Goal: Transaction & Acquisition: Purchase product/service

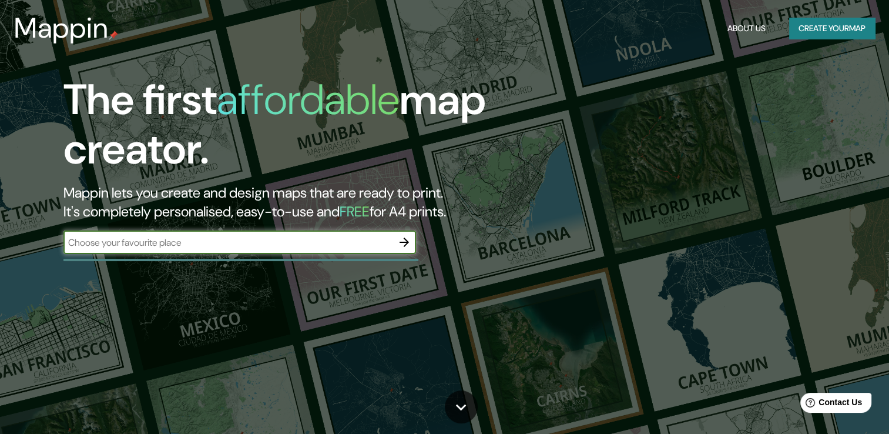
click at [190, 241] on input "text" at bounding box center [227, 243] width 329 height 14
type input "[GEOGRAPHIC_DATA]"
click at [401, 241] on icon "button" at bounding box center [403, 241] width 9 height 9
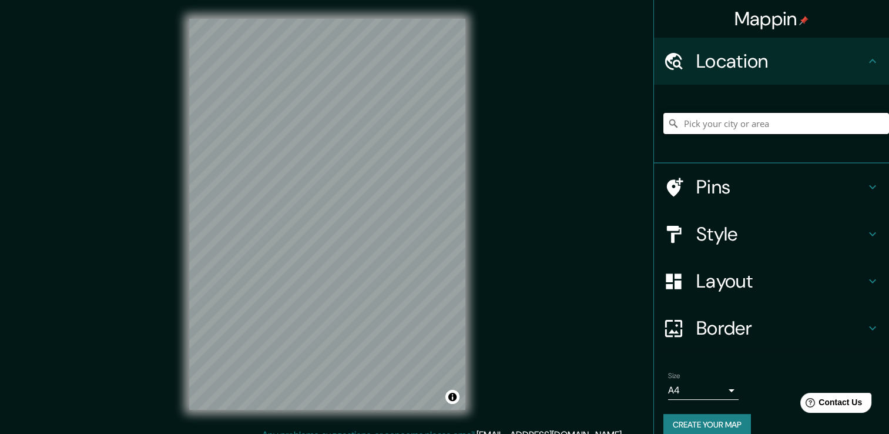
click at [706, 125] on input "Pick your city or area" at bounding box center [776, 123] width 226 height 21
type input "c"
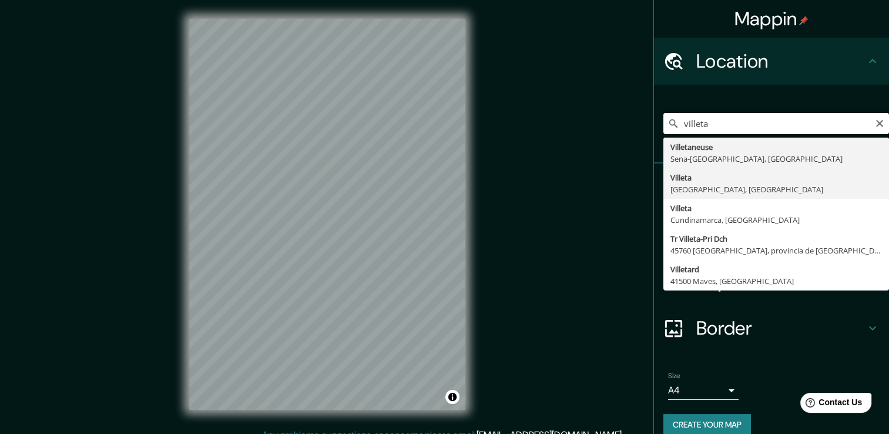
type input "[GEOGRAPHIC_DATA], [GEOGRAPHIC_DATA], [GEOGRAPHIC_DATA]"
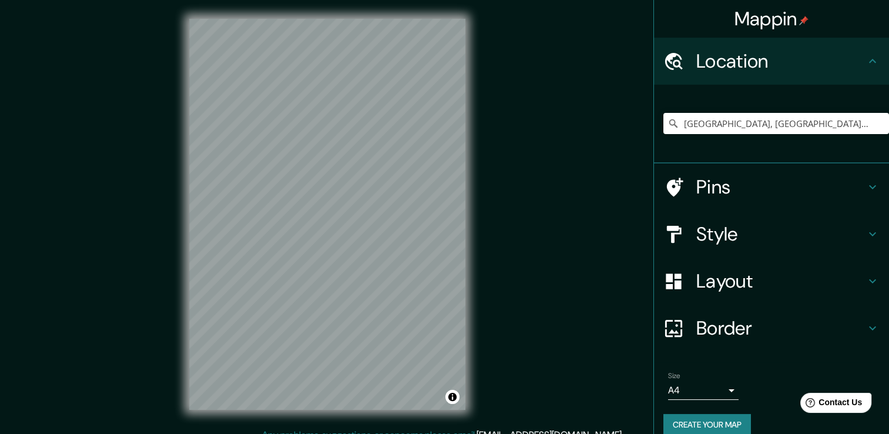
click at [794, 244] on h4 "Style" at bounding box center [780, 233] width 169 height 23
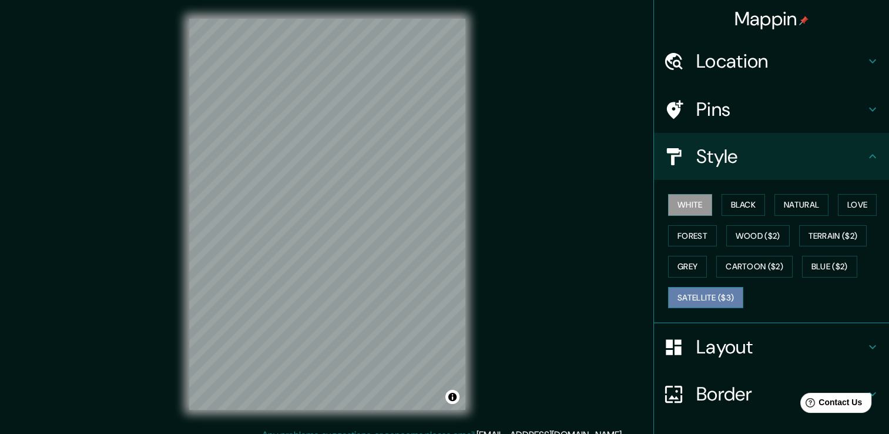
click at [712, 295] on button "Satellite ($3)" at bounding box center [705, 298] width 75 height 22
click at [726, 203] on button "Black" at bounding box center [743, 205] width 44 height 22
click at [690, 206] on button "White" at bounding box center [690, 205] width 44 height 22
click at [677, 236] on button "Forest" at bounding box center [692, 236] width 49 height 22
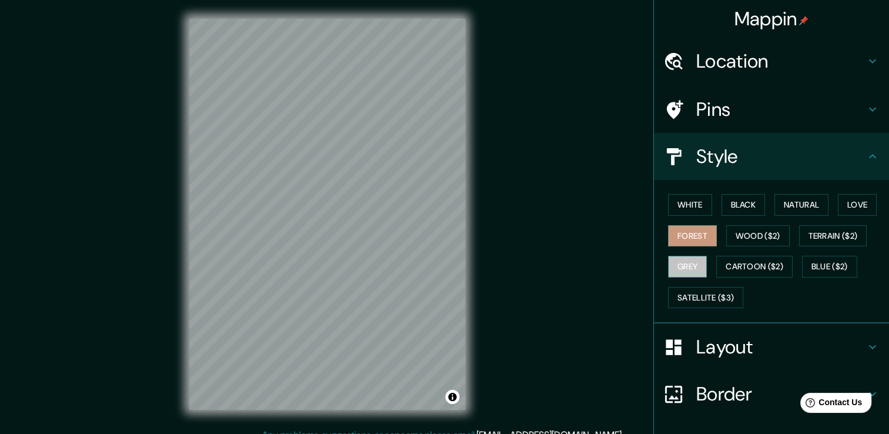
click at [677, 264] on button "Grey" at bounding box center [687, 267] width 39 height 22
click at [794, 207] on button "Natural" at bounding box center [801, 205] width 54 height 22
click at [692, 235] on button "Forest" at bounding box center [692, 236] width 49 height 22
click at [683, 267] on button "Grey" at bounding box center [687, 267] width 39 height 22
click at [678, 201] on button "White" at bounding box center [690, 205] width 44 height 22
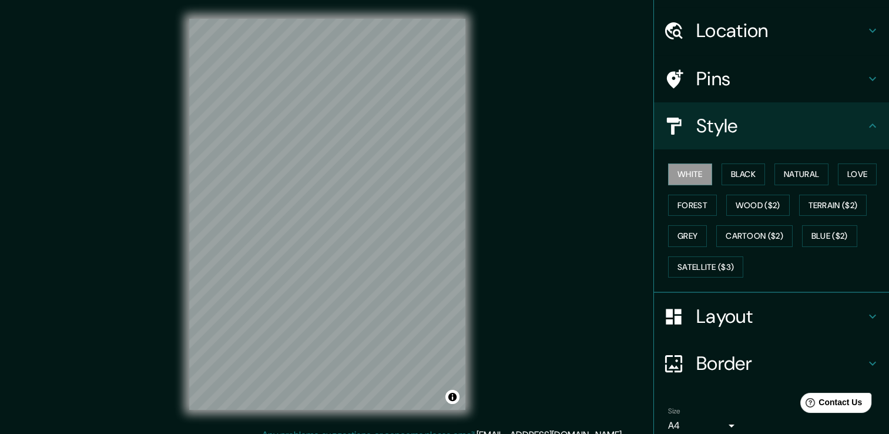
scroll to position [79, 0]
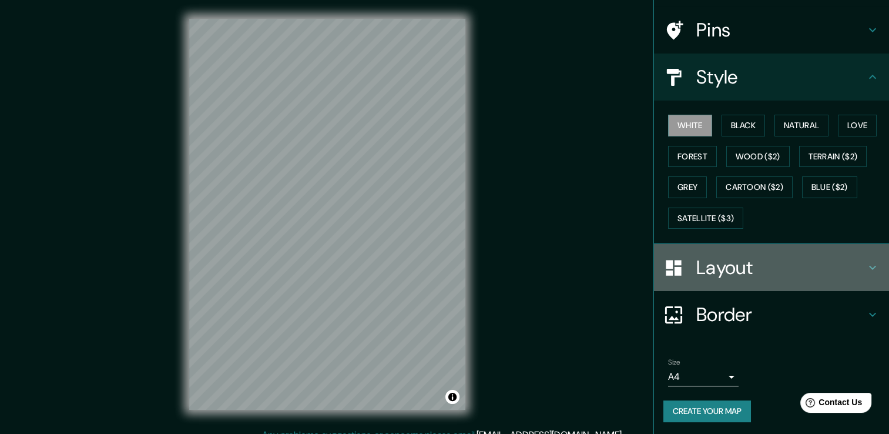
click at [743, 269] on h4 "Layout" at bounding box center [780, 267] width 169 height 23
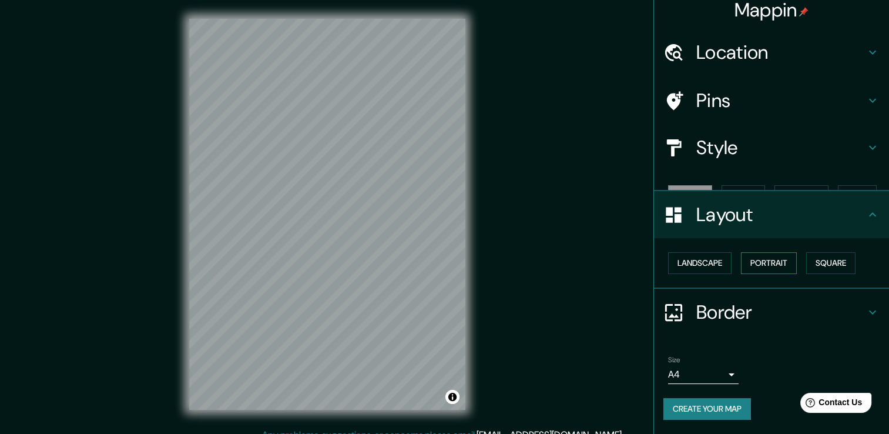
scroll to position [0, 0]
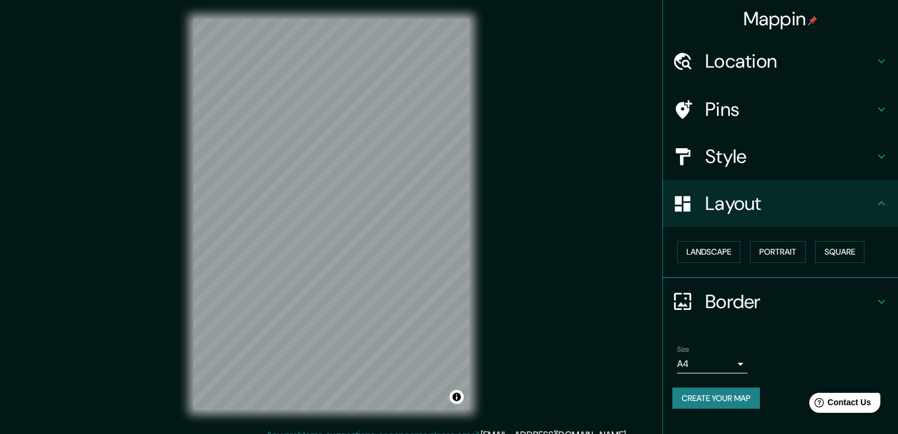
click at [733, 353] on body "Mappin Location Villeta, Departamento Central, Paraguay Pins Style Layout Lands…" at bounding box center [449, 217] width 898 height 434
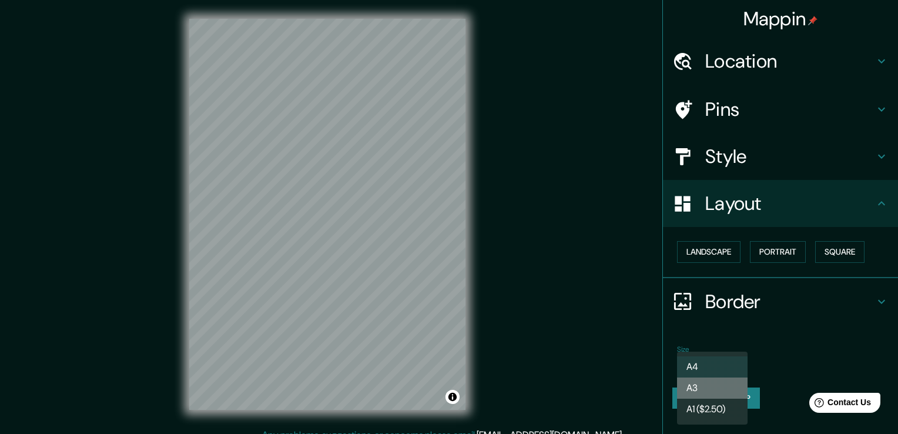
click at [714, 391] on li "A3" at bounding box center [712, 387] width 70 height 21
click at [720, 368] on body "Mappin Location Villeta, Departamento Central, Paraguay Pins Style Layout Lands…" at bounding box center [449, 217] width 898 height 434
click at [710, 361] on li "A4" at bounding box center [712, 366] width 70 height 21
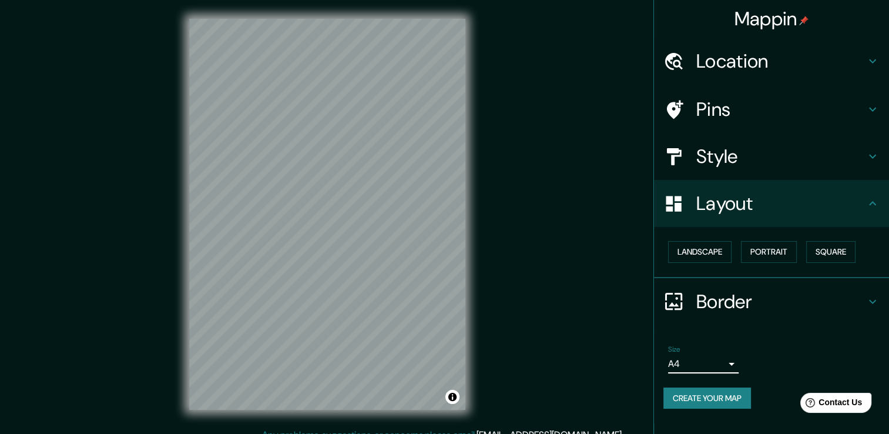
click at [760, 344] on div "Size A4 single" at bounding box center [771, 359] width 216 height 38
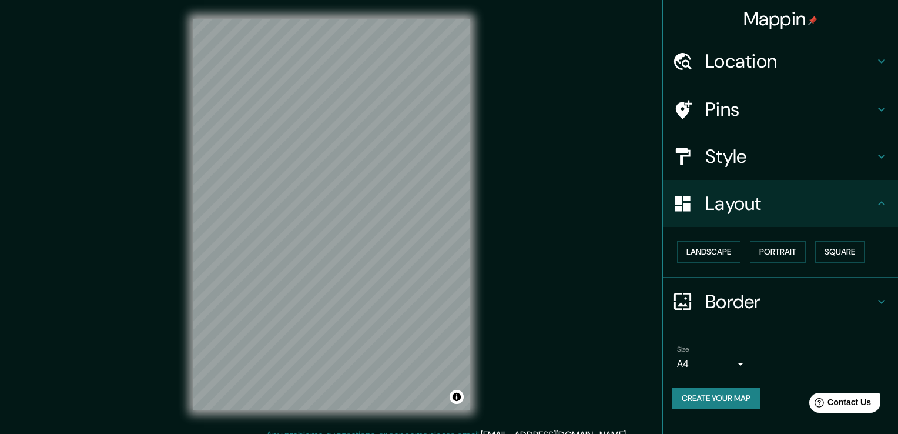
click at [724, 358] on body "Mappin Location Villeta, Departamento Central, Paraguay Pins Style Layout Lands…" at bounding box center [449, 217] width 898 height 434
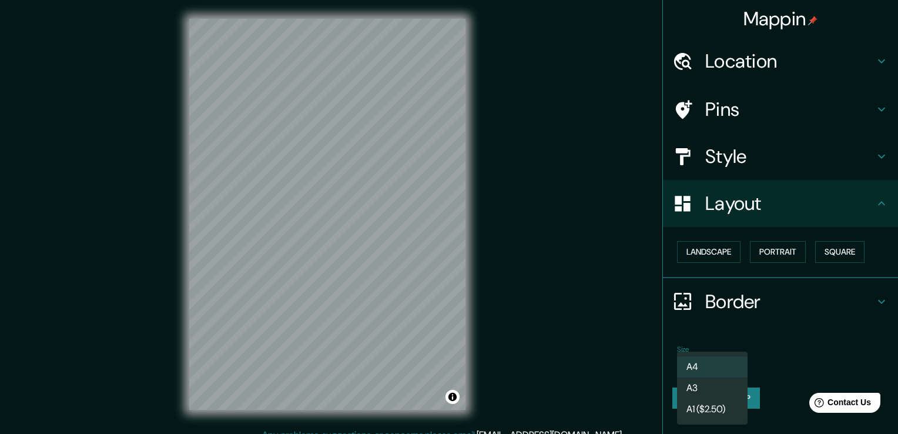
click at [720, 388] on li "A3" at bounding box center [712, 387] width 70 height 21
type input "a4"
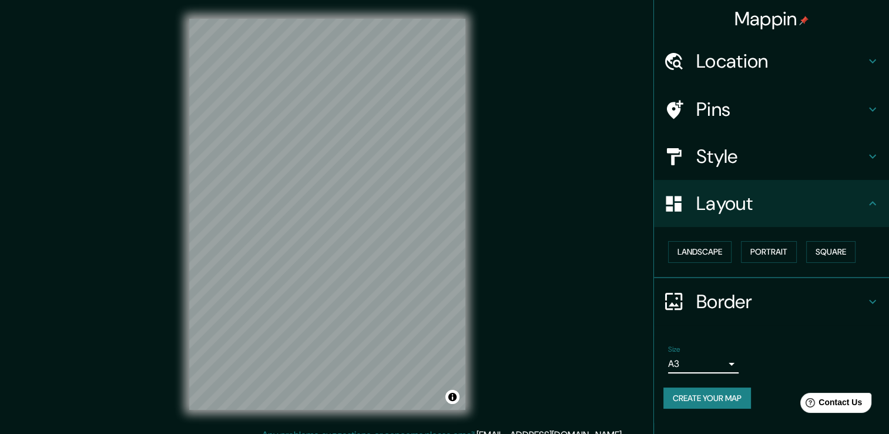
click at [747, 162] on h4 "Style" at bounding box center [780, 156] width 169 height 23
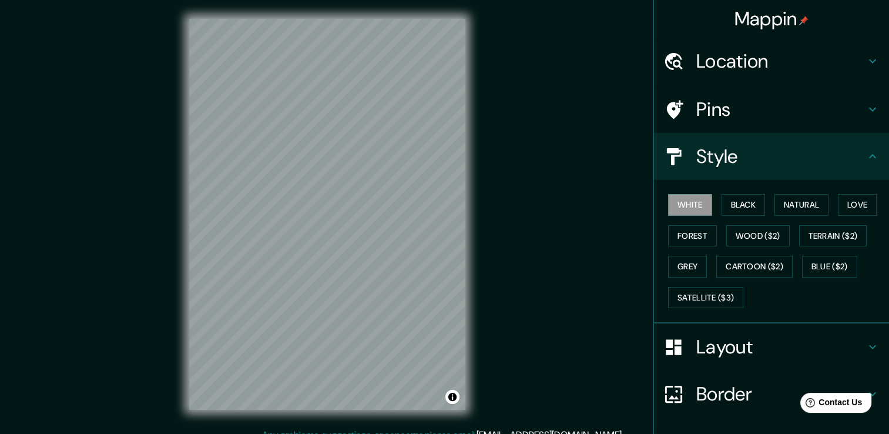
click at [747, 162] on h4 "Style" at bounding box center [780, 156] width 169 height 23
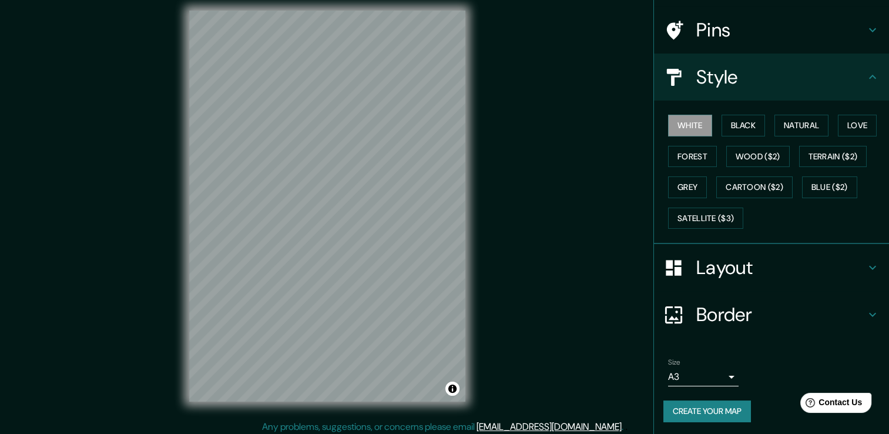
scroll to position [13, 0]
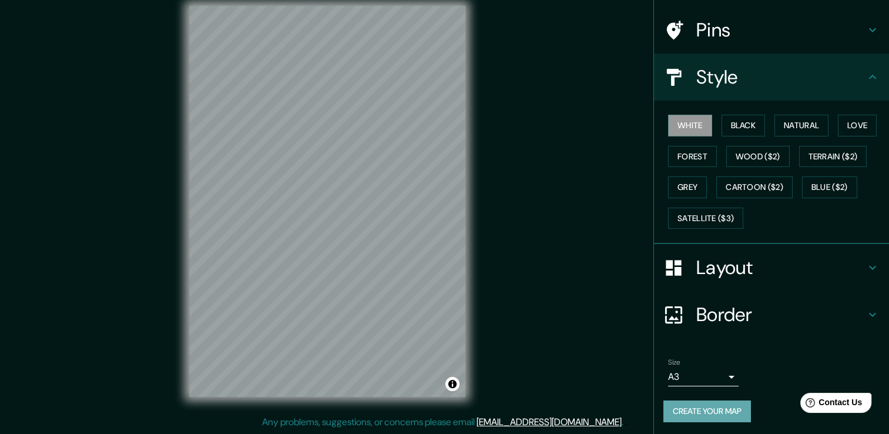
click at [709, 413] on button "Create your map" at bounding box center [707, 411] width 88 height 22
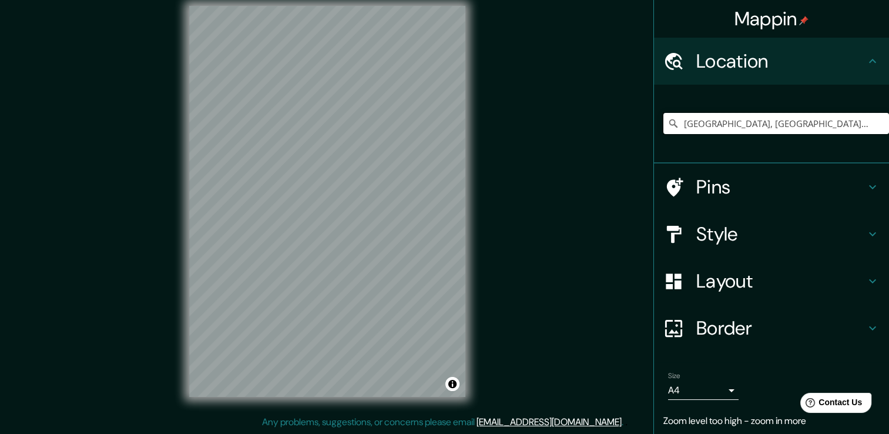
click at [714, 130] on input "[GEOGRAPHIC_DATA], [GEOGRAPHIC_DATA], [GEOGRAPHIC_DATA]" at bounding box center [776, 123] width 226 height 21
click at [838, 128] on input "[GEOGRAPHIC_DATA], [GEOGRAPHIC_DATA], [GEOGRAPHIC_DATA]" at bounding box center [776, 123] width 226 height 21
click at [711, 133] on input "[GEOGRAPHIC_DATA], [GEOGRAPHIC_DATA], [GEOGRAPHIC_DATA]" at bounding box center [776, 123] width 226 height 21
click at [834, 126] on input "[GEOGRAPHIC_DATA], [GEOGRAPHIC_DATA], [GEOGRAPHIC_DATA]" at bounding box center [776, 123] width 226 height 21
click at [848, 126] on input "[GEOGRAPHIC_DATA], [GEOGRAPHIC_DATA], [GEOGRAPHIC_DATA]" at bounding box center [776, 123] width 226 height 21
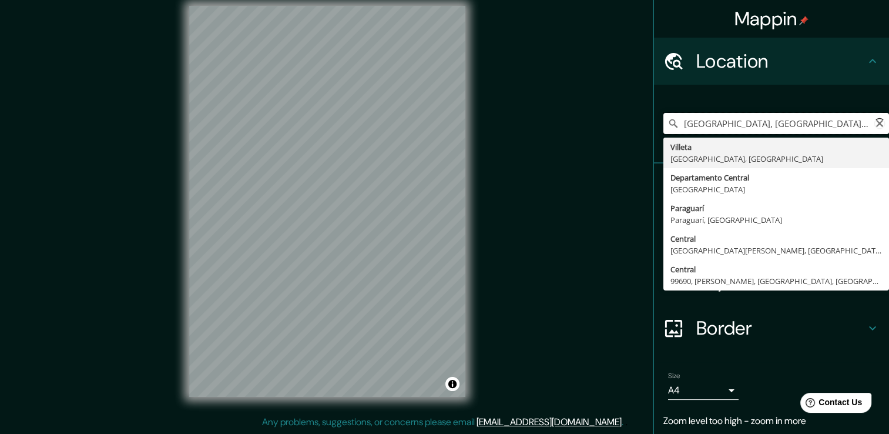
type input "[GEOGRAPHIC_DATA], [GEOGRAPHIC_DATA], [GEOGRAPHIC_DATA]"
